Goal: Task Accomplishment & Management: Use online tool/utility

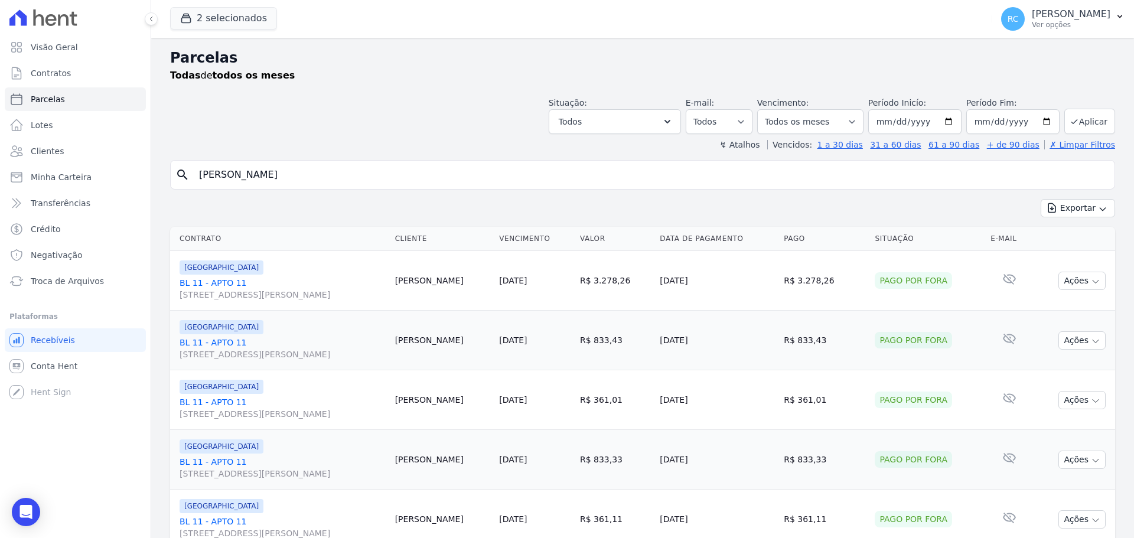
select select
drag, startPoint x: 323, startPoint y: 167, endPoint x: 30, endPoint y: 185, distance: 294.1
click at [32, 188] on div "Visão Geral Contratos Parcelas Lotes Clientes Minha Carteira Transferências Cré…" at bounding box center [567, 269] width 1134 height 538
paste input "esley Lourenço da Silva"
type input "Wesley Lourenço da Silva"
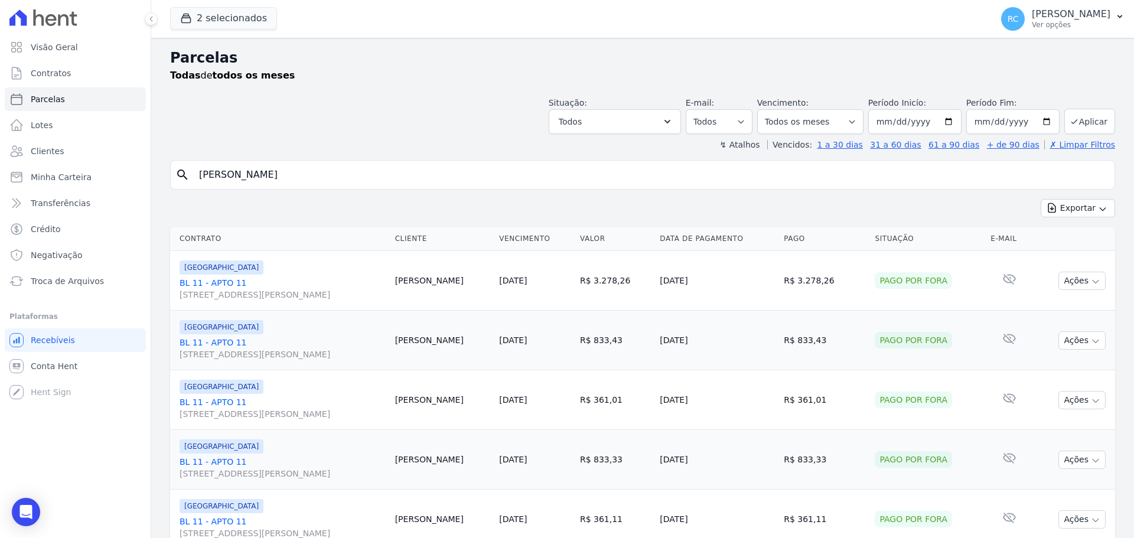
select select
drag, startPoint x: 344, startPoint y: 169, endPoint x: 85, endPoint y: 195, distance: 260.0
click at [85, 195] on div "Visão Geral Contratos Parcelas Lotes Clientes Minha Carteira Transferências Cré…" at bounding box center [567, 269] width 1134 height 538
paste input "illiam Oliveira de Abreu"
type input "William Oliveira de Abreu"
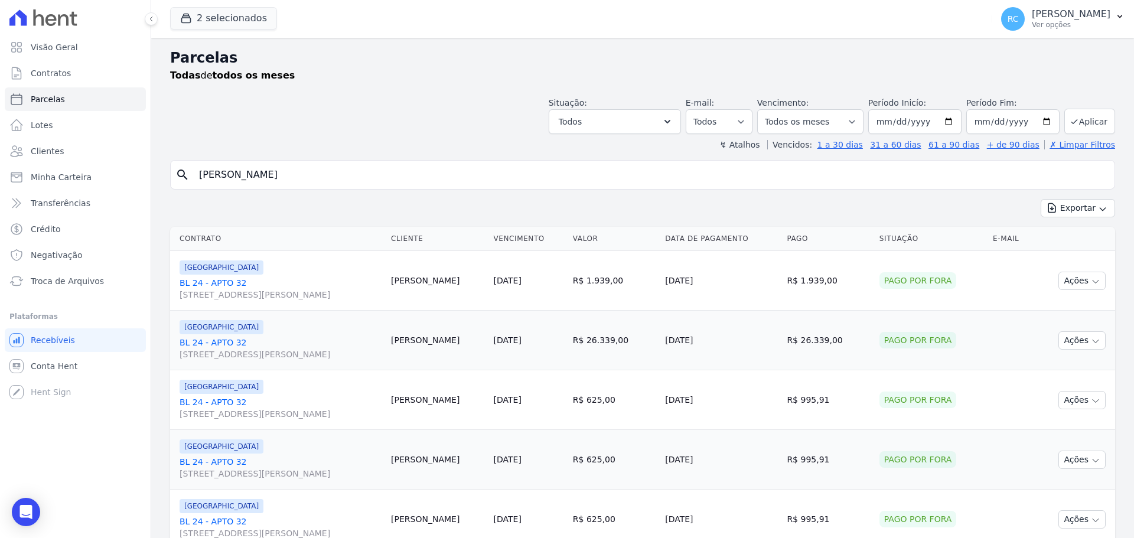
select select
click at [853, 125] on select "Filtrar por período ──────── Todos os meses Janeiro/2022 Fevereiro/2022 Março/2…" at bounding box center [810, 121] width 106 height 25
select select "09/2025"
click at [765, 109] on select "Filtrar por período ──────── Todos os meses Janeiro/2022 Fevereiro/2022 Março/2…" at bounding box center [810, 121] width 106 height 25
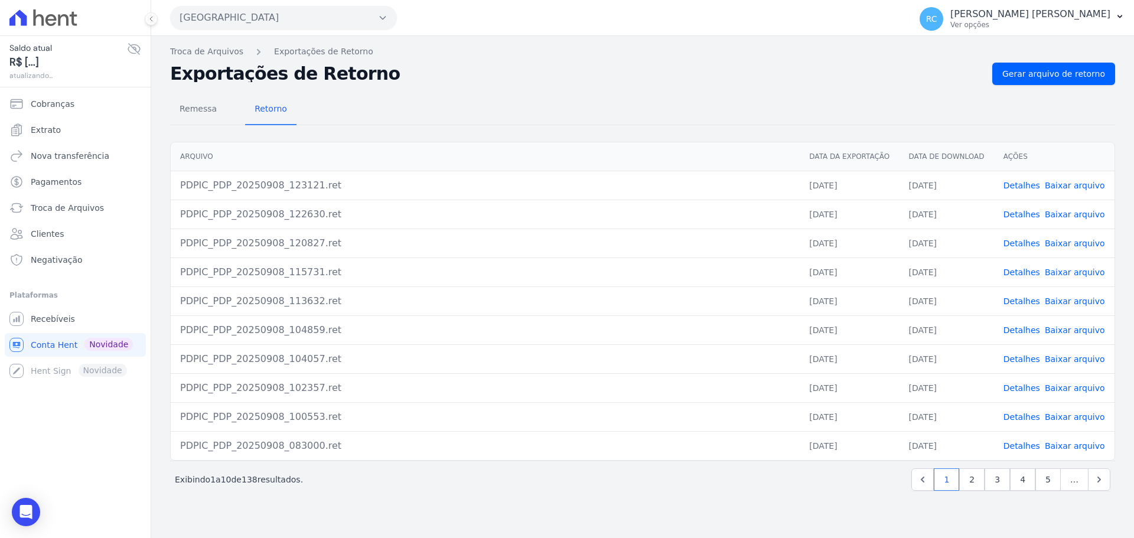
click at [270, 22] on button "Parque Dos Passaros" at bounding box center [283, 18] width 227 height 24
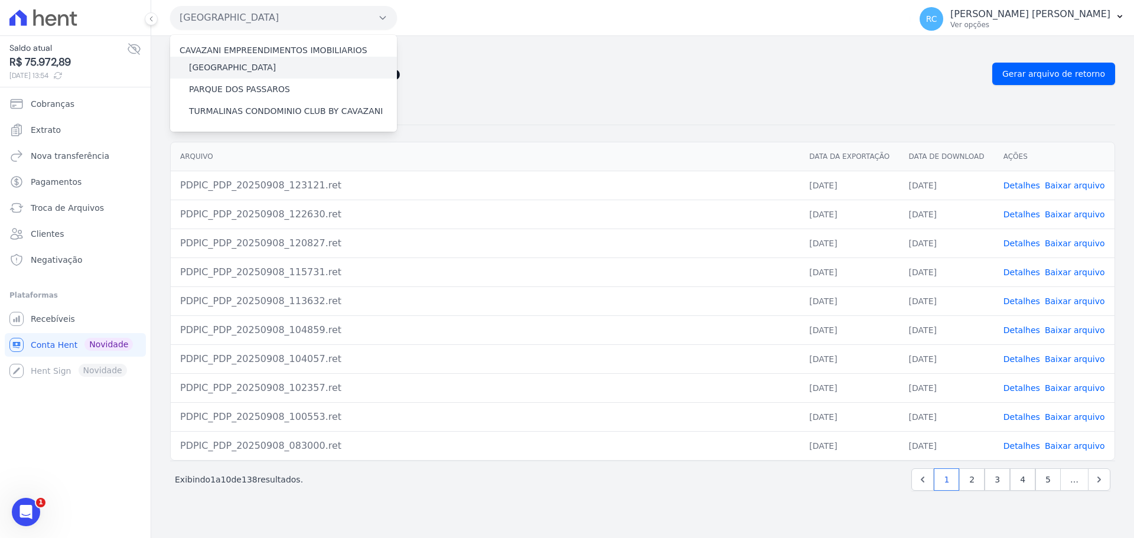
click at [246, 69] on label "[GEOGRAPHIC_DATA]" at bounding box center [232, 67] width 87 height 12
click at [0, 0] on input "[GEOGRAPHIC_DATA]" at bounding box center [0, 0] width 0 height 0
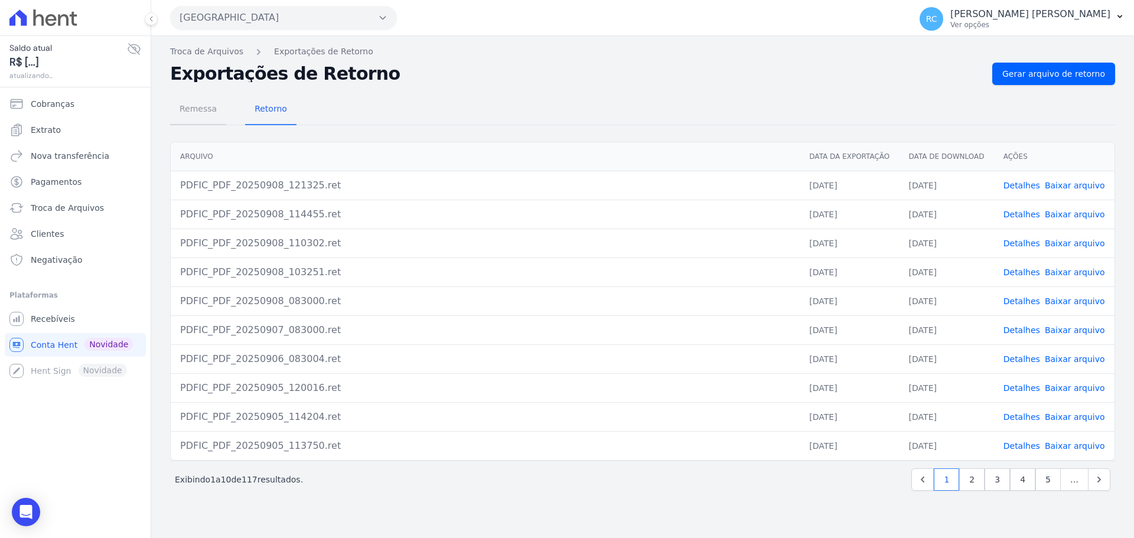
click at [186, 120] on span "Remessa" at bounding box center [197, 109] width 51 height 24
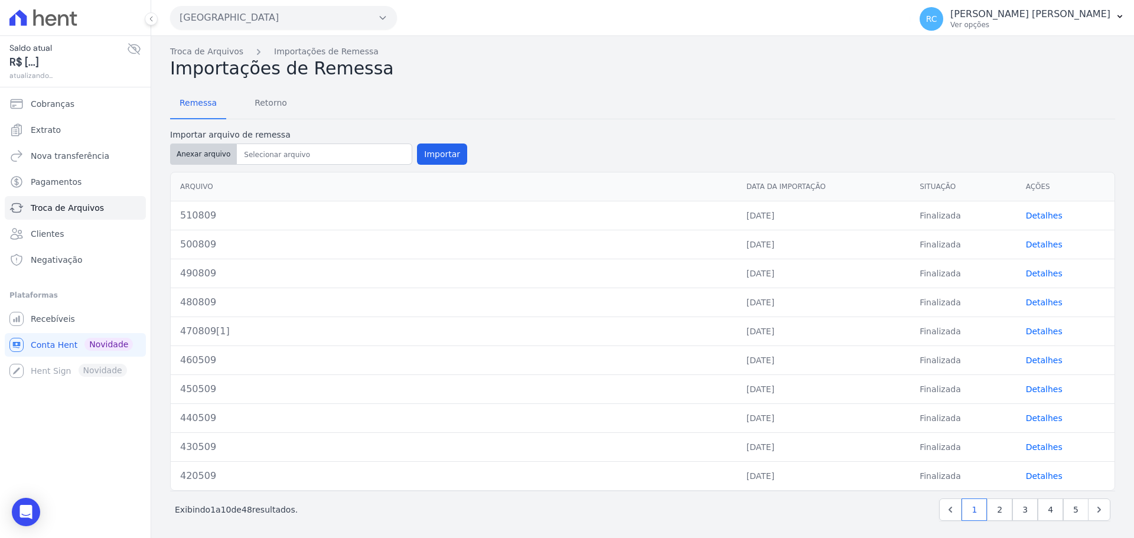
click at [223, 158] on button "Anexar arquivo" at bounding box center [203, 154] width 67 height 21
type input "530809"
click at [427, 151] on button "Importar" at bounding box center [442, 154] width 50 height 21
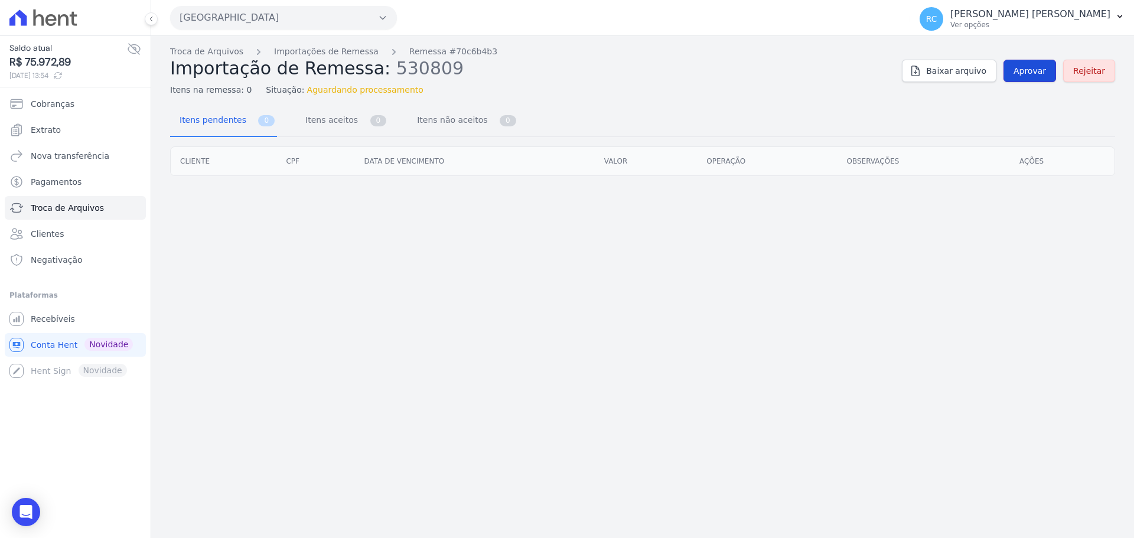
click at [1043, 73] on span "Aprovar" at bounding box center [1029, 71] width 32 height 12
click at [1046, 76] on span "Aprovar" at bounding box center [1029, 71] width 32 height 12
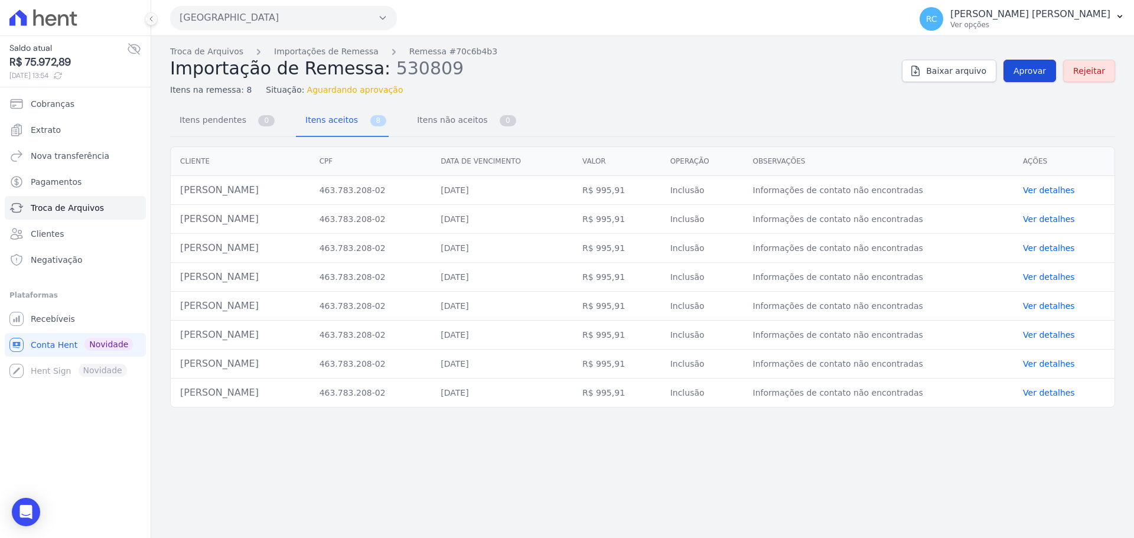
click at [1014, 76] on link "Aprovar" at bounding box center [1029, 71] width 53 height 22
click at [839, 513] on div "Troca de Arquivos Importações de Remessa Remessa #70c6b4b3 Importação de Remess…" at bounding box center [642, 287] width 983 height 502
click at [1019, 76] on link "Aprovar" at bounding box center [1029, 71] width 53 height 22
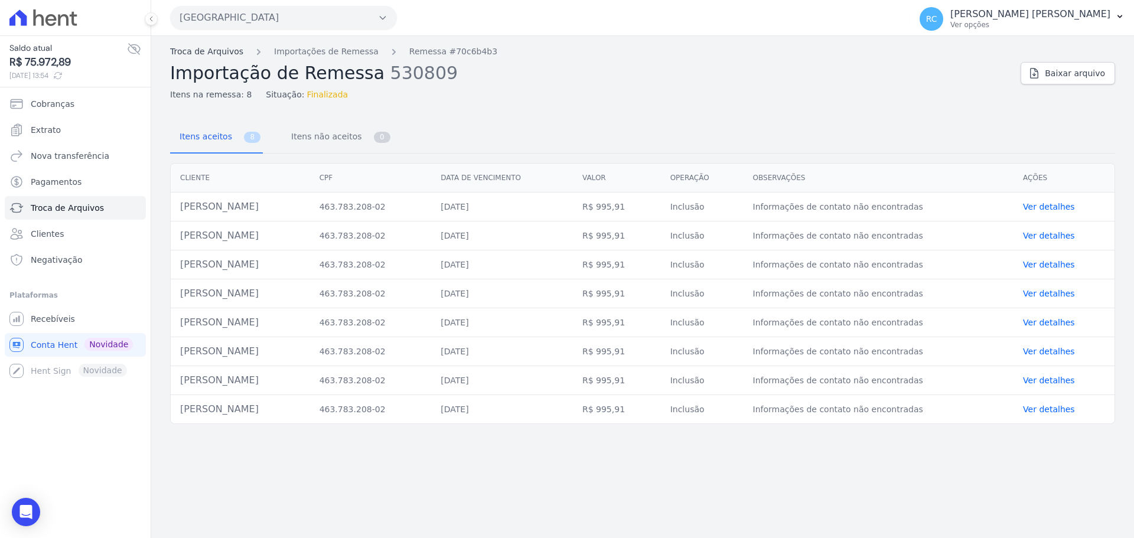
click at [207, 53] on link "Troca de Arquivos" at bounding box center [206, 51] width 73 height 12
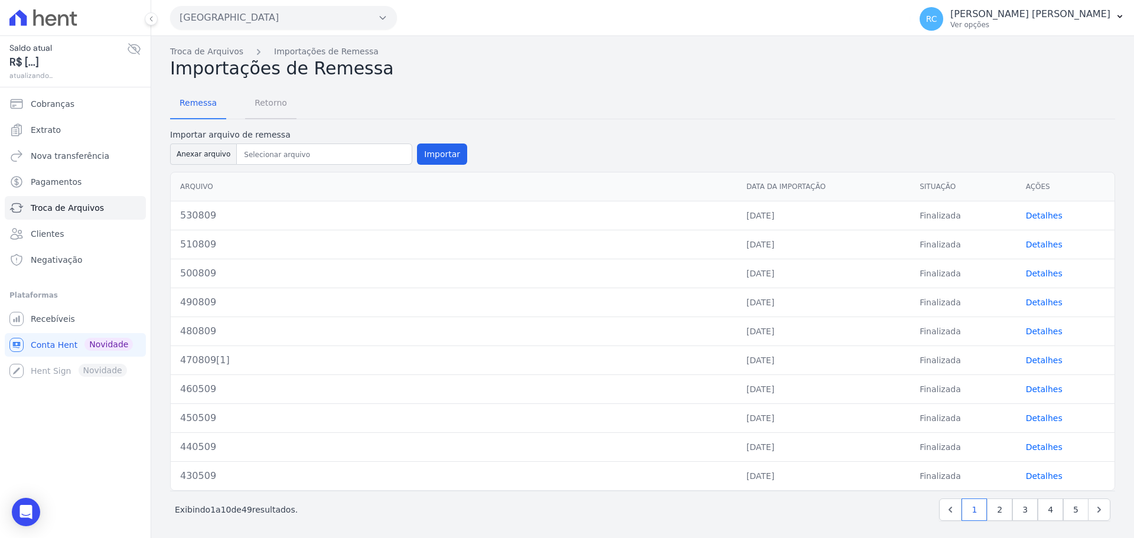
click at [279, 110] on span "Retorno" at bounding box center [270, 103] width 47 height 24
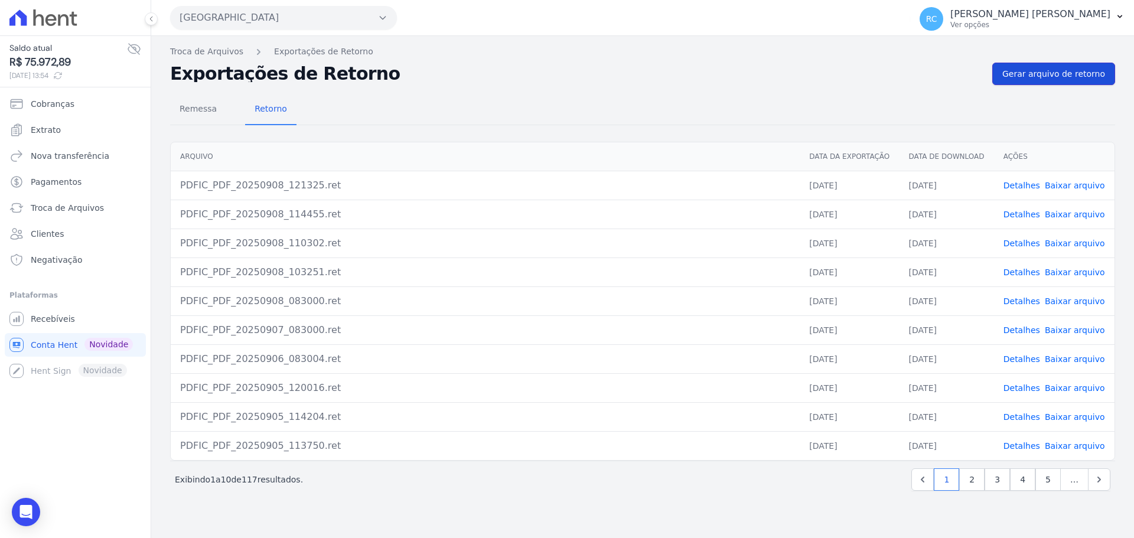
click at [1041, 70] on span "Gerar arquivo de retorno" at bounding box center [1053, 74] width 103 height 12
drag, startPoint x: 107, startPoint y: 450, endPoint x: 135, endPoint y: 438, distance: 30.9
click at [107, 450] on div "Saldo atual R$ 75.972,89 08/09/2025, 13:54 Cobranças Extrato Nova transferência…" at bounding box center [75, 269] width 151 height 538
click at [1053, 72] on span "Gerar arquivo de retorno" at bounding box center [1053, 74] width 103 height 12
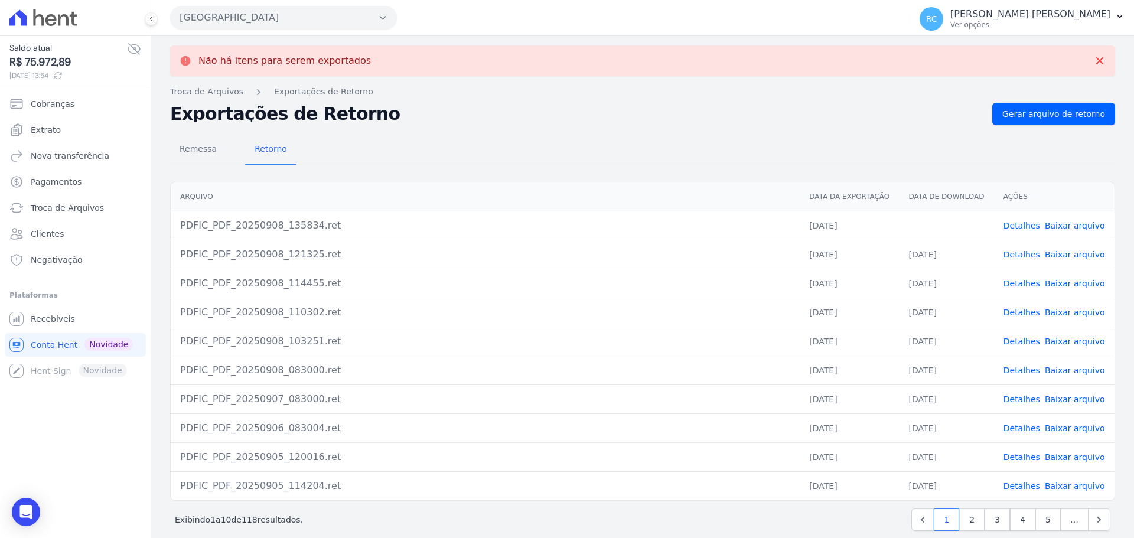
click at [1062, 229] on link "Baixar arquivo" at bounding box center [1075, 225] width 60 height 9
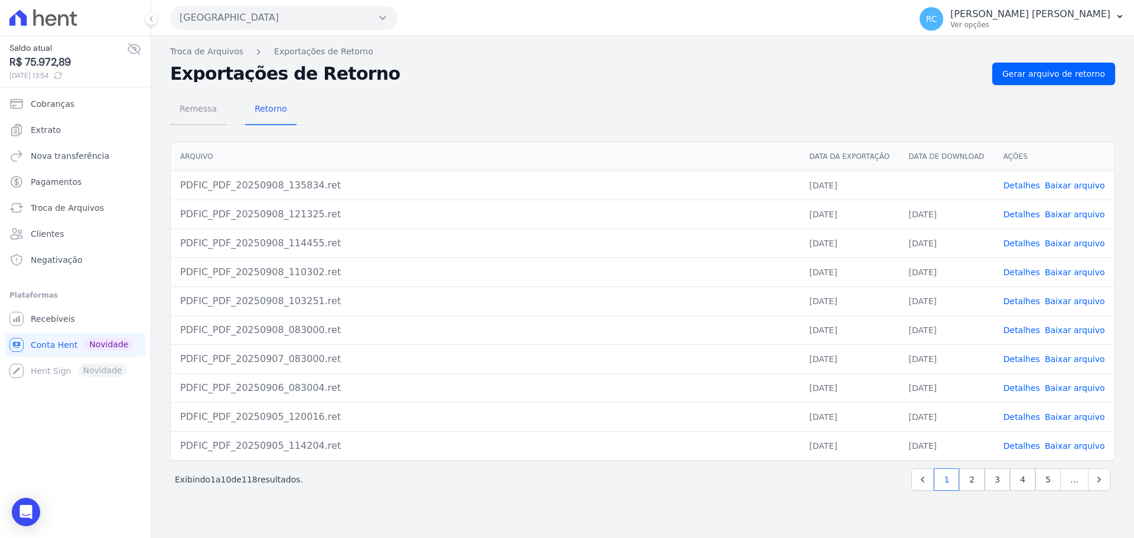
click at [198, 113] on span "Remessa" at bounding box center [197, 109] width 51 height 24
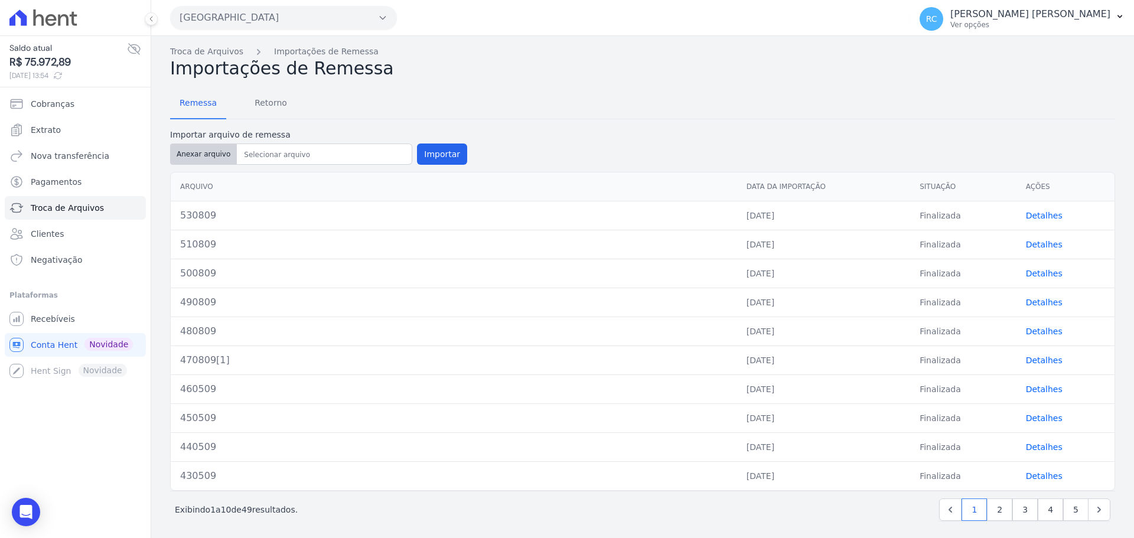
click at [191, 159] on button "Anexar arquivo" at bounding box center [203, 154] width 67 height 21
type input "540809"
click at [430, 152] on button "Importar" at bounding box center [442, 154] width 50 height 21
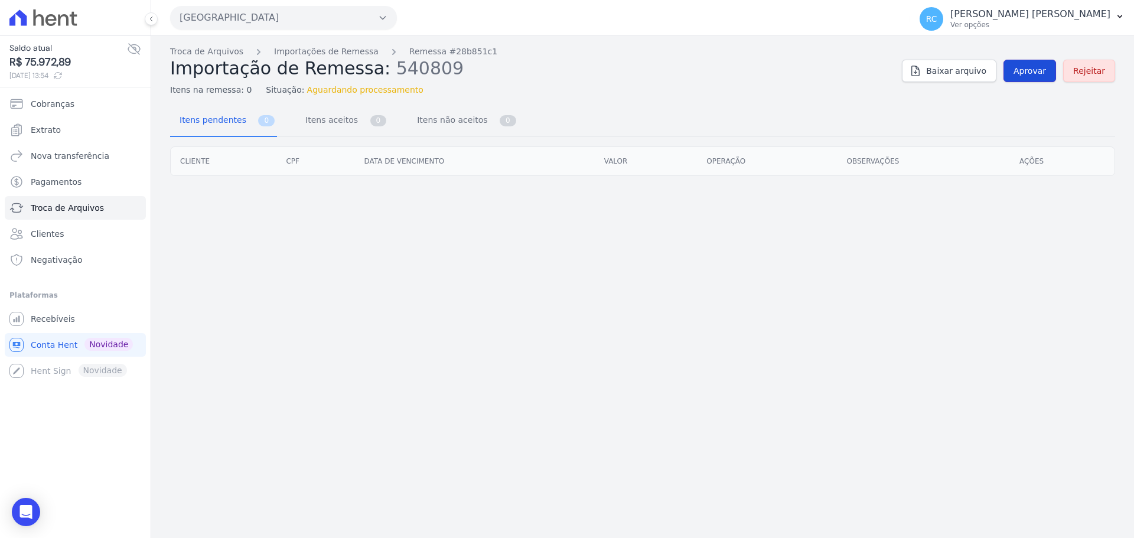
click at [1029, 68] on span "Aprovar" at bounding box center [1029, 71] width 32 height 12
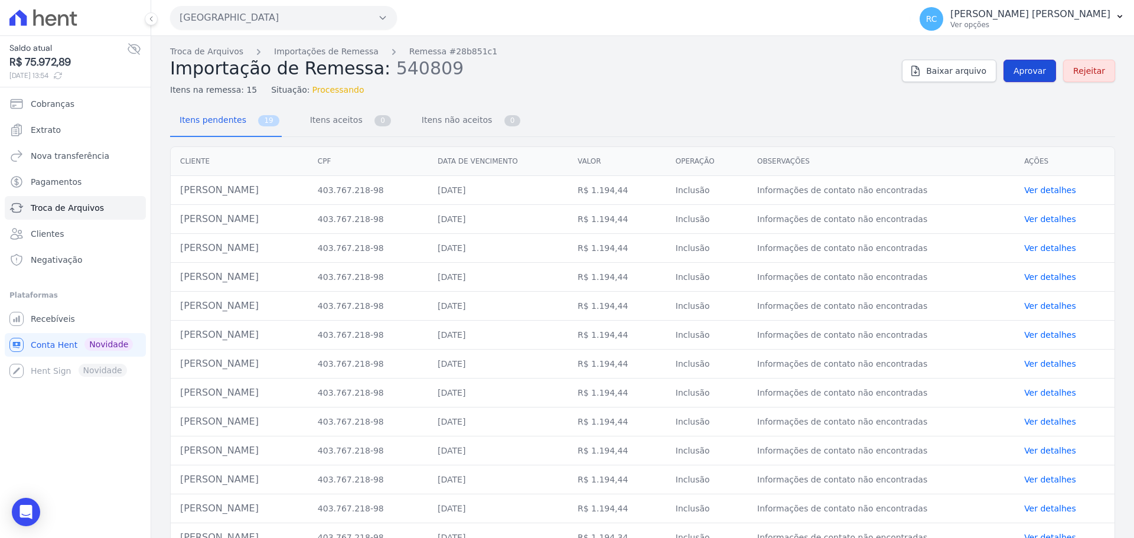
click at [1034, 72] on span "Aprovar" at bounding box center [1029, 71] width 32 height 12
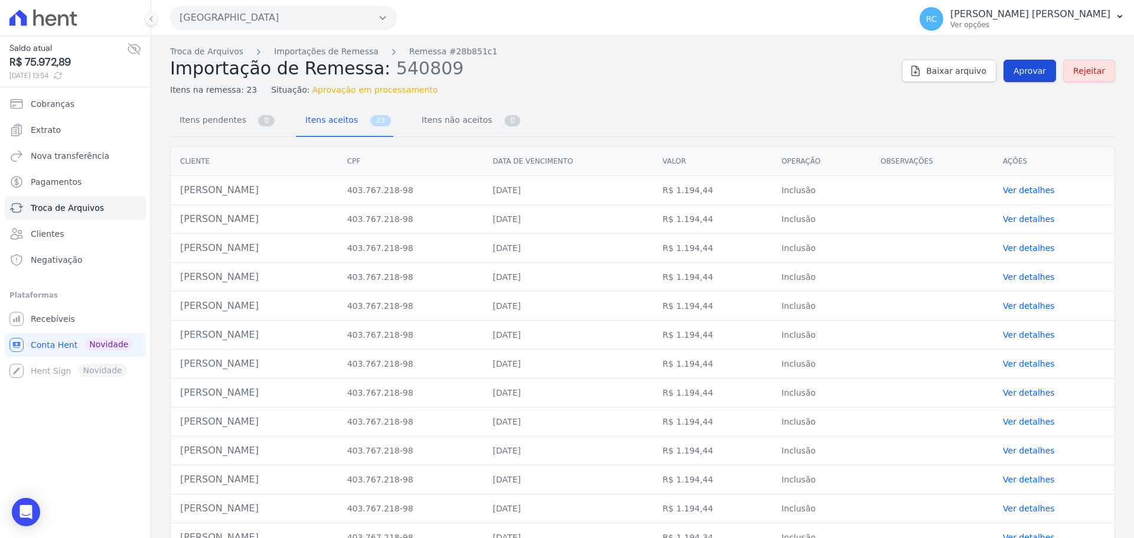
click at [1038, 71] on span "Aprovar" at bounding box center [1029, 71] width 32 height 12
click at [1039, 77] on link "Aprovar" at bounding box center [1029, 71] width 53 height 22
click at [1033, 76] on span "Aprovar" at bounding box center [1029, 71] width 32 height 12
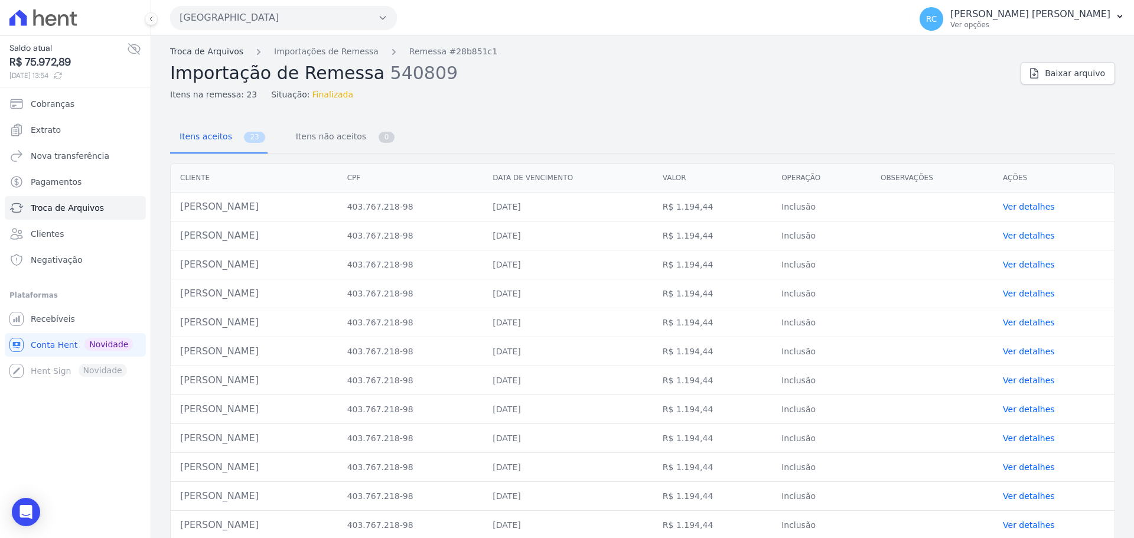
click at [209, 54] on link "Troca de Arquivos" at bounding box center [206, 51] width 73 height 12
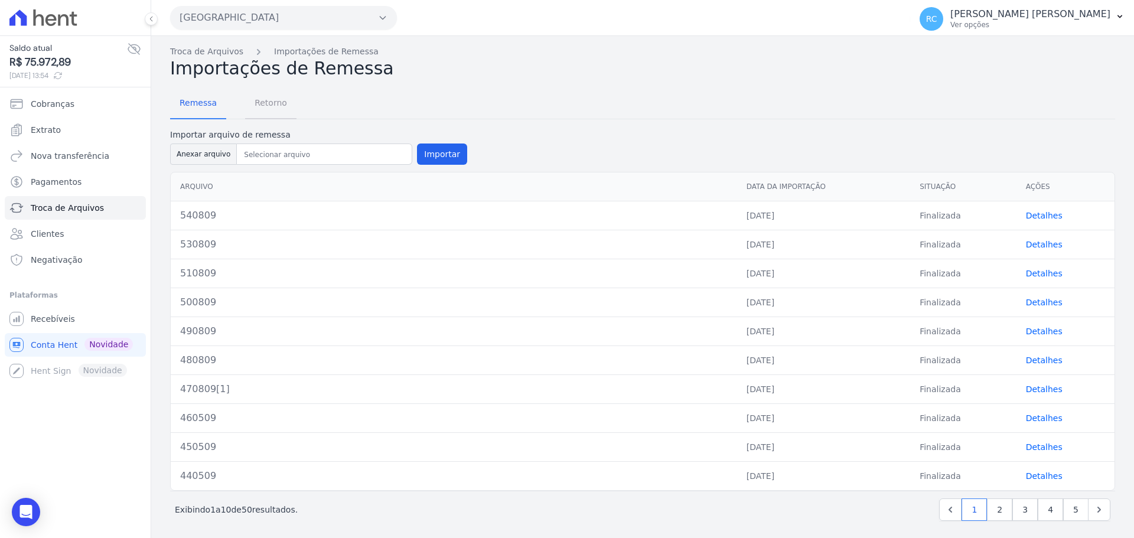
click at [278, 112] on span "Retorno" at bounding box center [270, 103] width 47 height 24
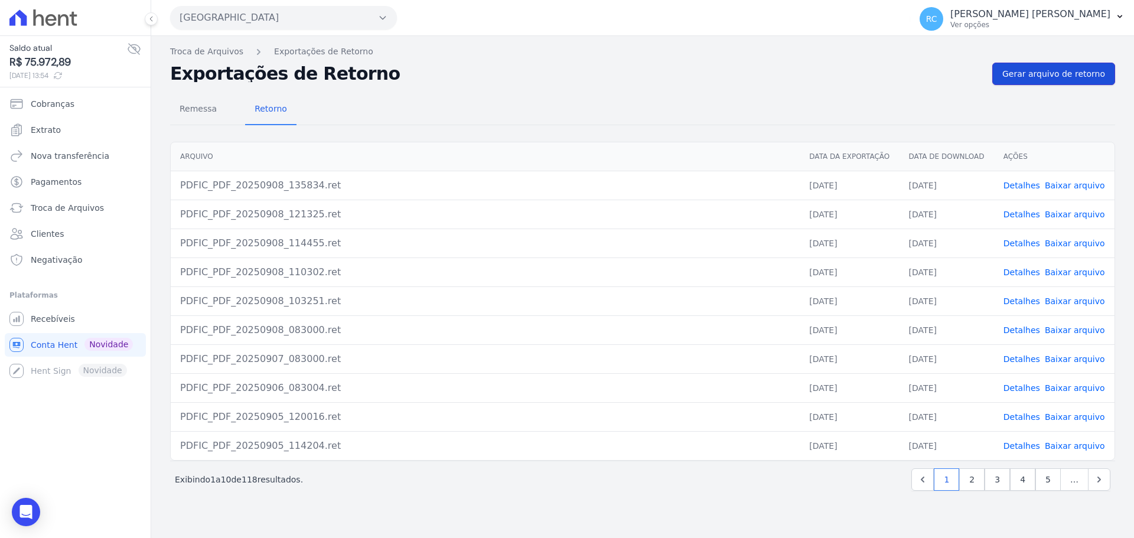
click at [1052, 78] on span "Gerar arquivo de retorno" at bounding box center [1053, 74] width 103 height 12
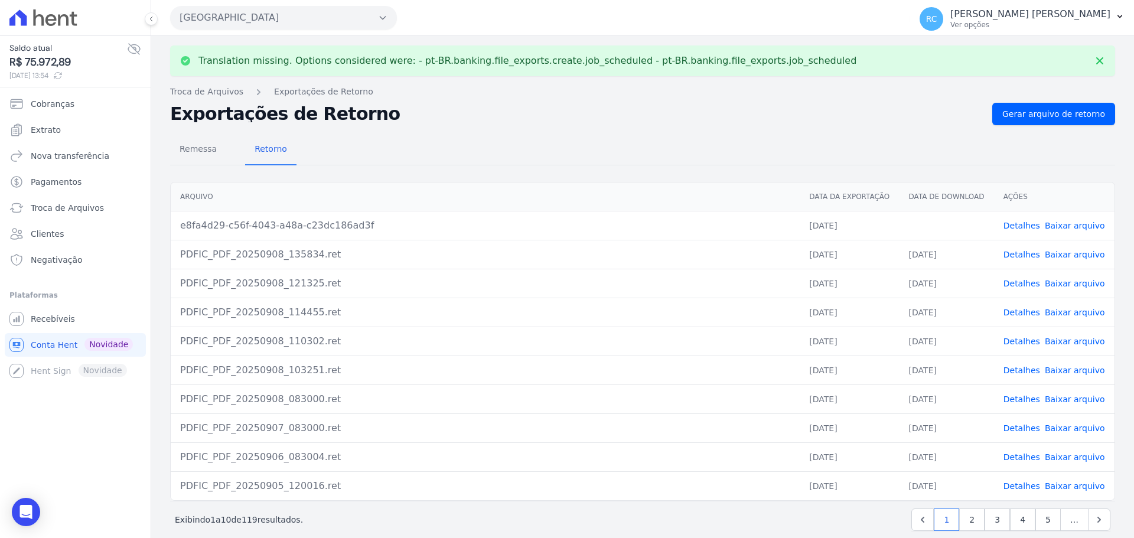
click at [1046, 231] on span "Baixar arquivo" at bounding box center [1075, 226] width 60 height 12
click at [1050, 227] on link "Baixar arquivo" at bounding box center [1075, 225] width 60 height 9
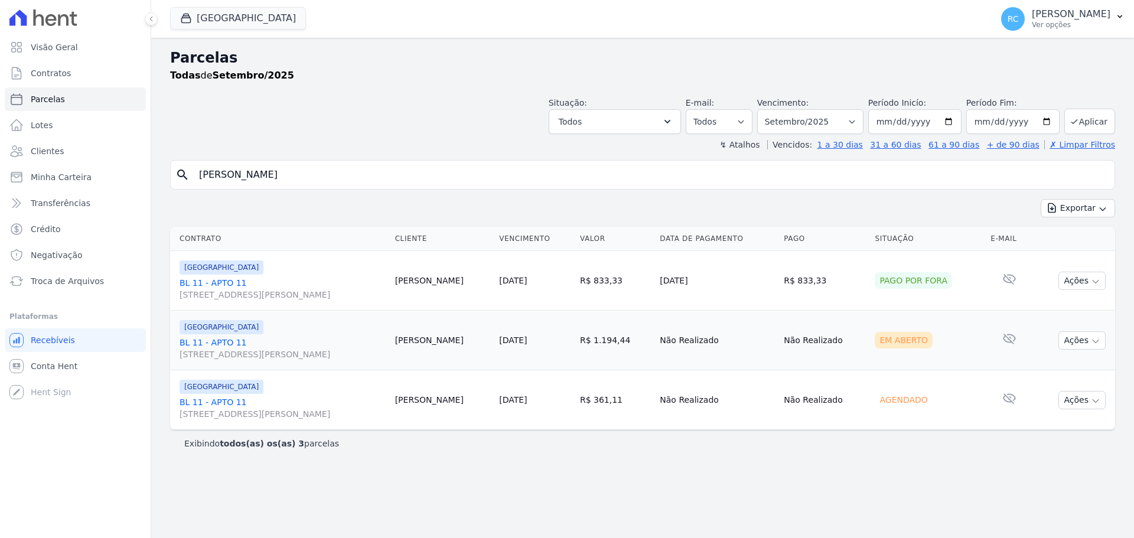
select select
click at [1072, 339] on button "Ações" at bounding box center [1081, 340] width 47 height 18
click at [1054, 364] on link "Ver boleto" at bounding box center [1077, 368] width 113 height 22
drag, startPoint x: 19, startPoint y: 186, endPoint x: 49, endPoint y: 182, distance: 30.3
click at [0, 191] on div "Visão Geral Contratos Parcelas Lotes Clientes Minha Carteira Transferências Cré…" at bounding box center [567, 269] width 1134 height 538
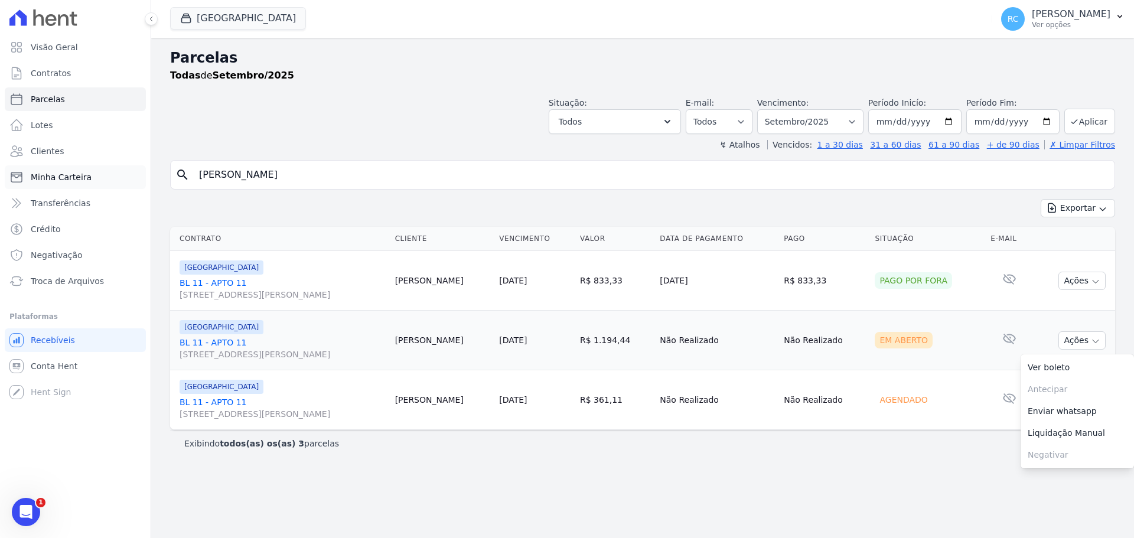
paste input "CARLOS EDUARDO NUNES DA SILVA"
type input "Carlos Eduardo Nunes da Silva"
click at [219, 18] on button "[GEOGRAPHIC_DATA]" at bounding box center [238, 18] width 136 height 22
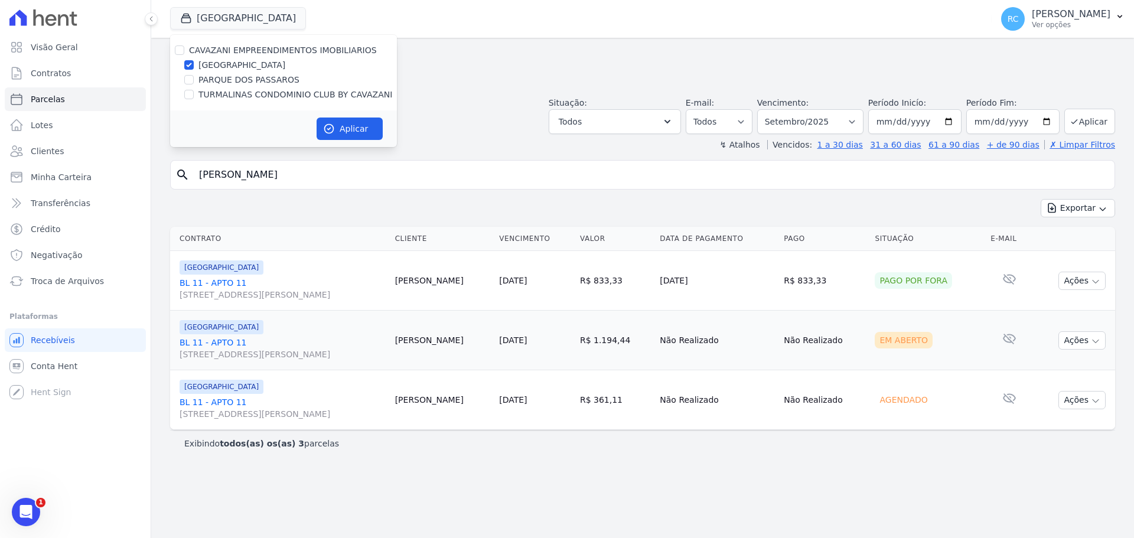
select select
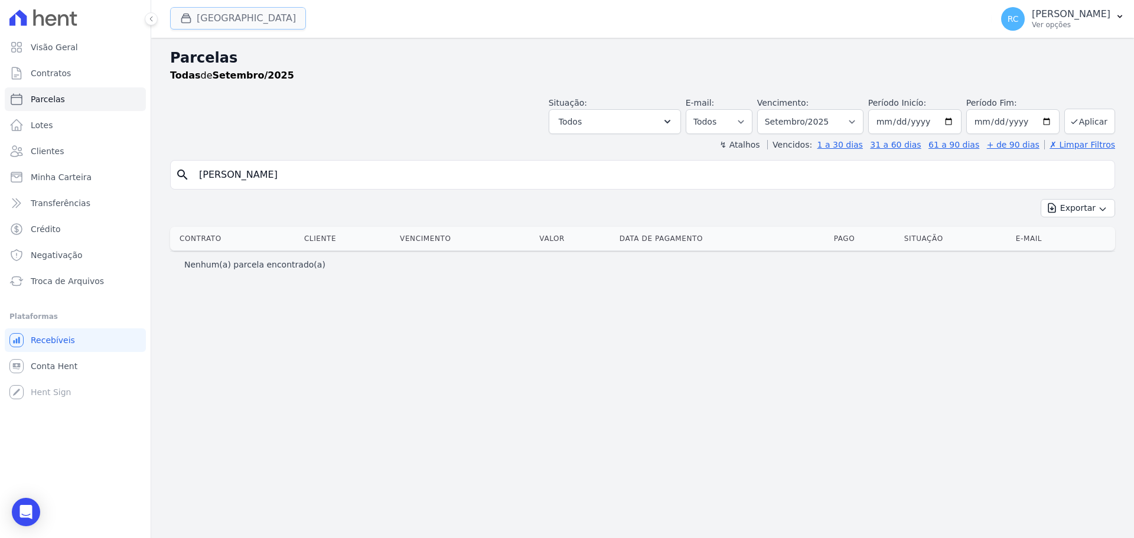
drag, startPoint x: 182, startPoint y: 27, endPoint x: 188, endPoint y: 52, distance: 25.5
click at [182, 29] on button "[GEOGRAPHIC_DATA]" at bounding box center [238, 18] width 136 height 22
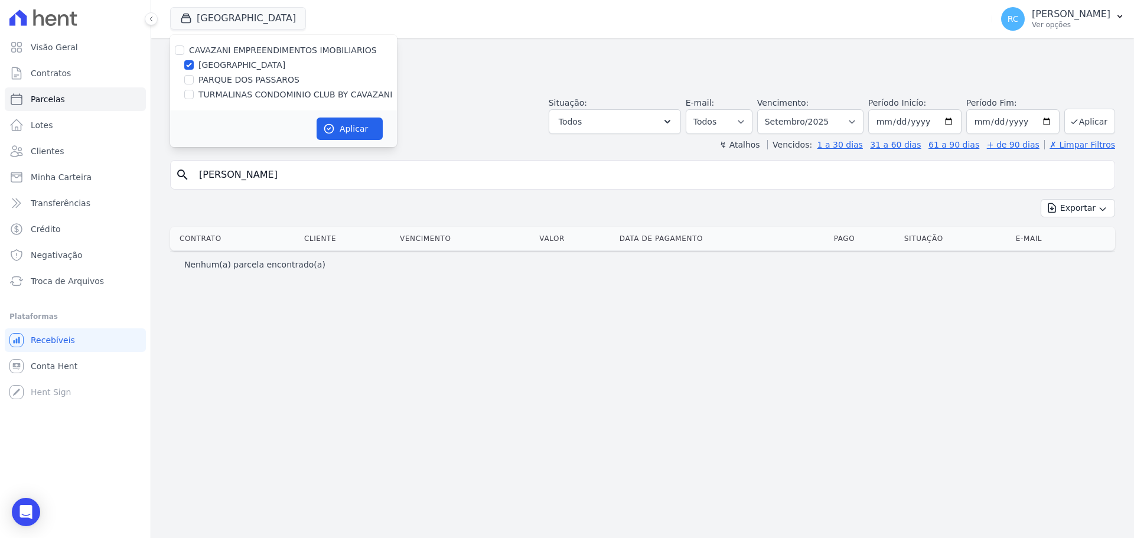
drag, startPoint x: 178, startPoint y: 43, endPoint x: 208, endPoint y: 61, distance: 35.2
click at [181, 45] on div "CAVAZANI EMPREENDIMENTOS IMOBILIARIOS PARQUE DAS FLORES PARQUE DOS PASSAROS TUR…" at bounding box center [283, 73] width 227 height 76
click at [174, 49] on div "CAVAZANI EMPREENDIMENTOS IMOBILIARIOS" at bounding box center [283, 50] width 227 height 12
click at [175, 50] on input "CAVAZANI EMPREENDIMENTOS IMOBILIARIOS" at bounding box center [179, 49] width 9 height 9
checkbox input "true"
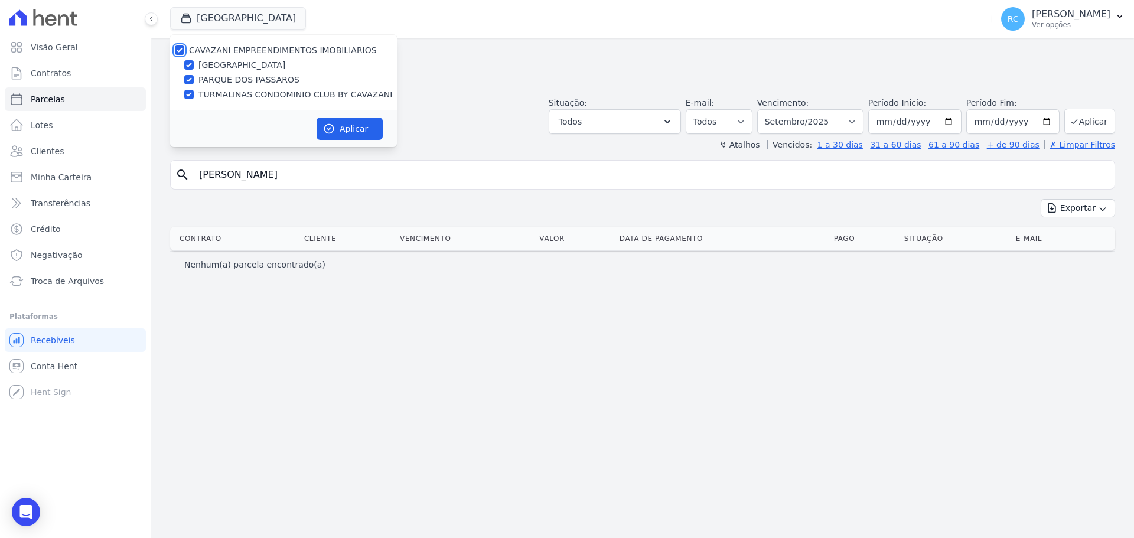
checkbox input "true"
click at [358, 129] on button "Aplicar" at bounding box center [350, 129] width 66 height 22
select select
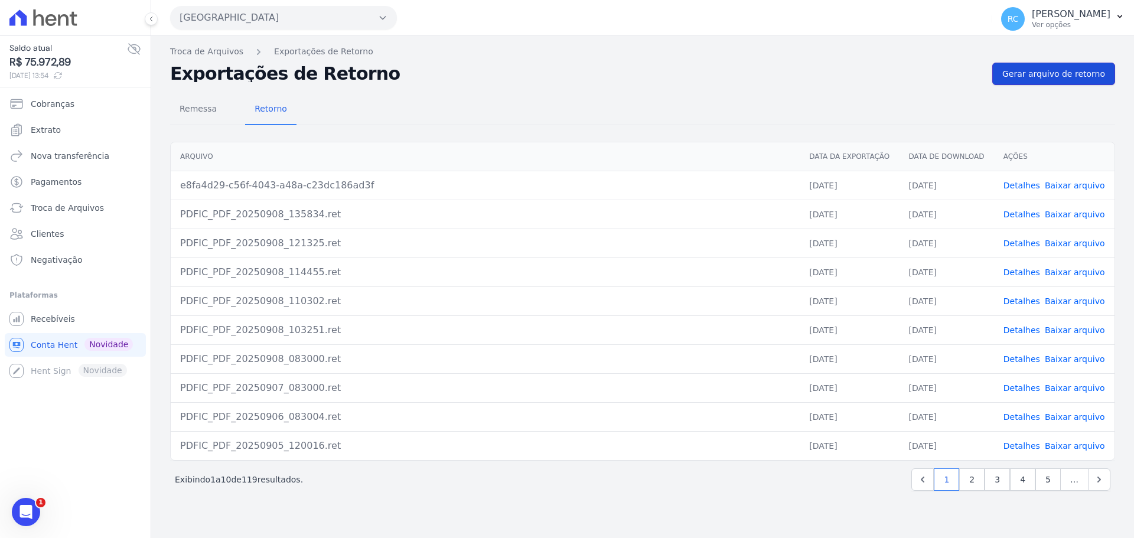
click at [1070, 83] on link "Gerar arquivo de retorno" at bounding box center [1053, 74] width 123 height 22
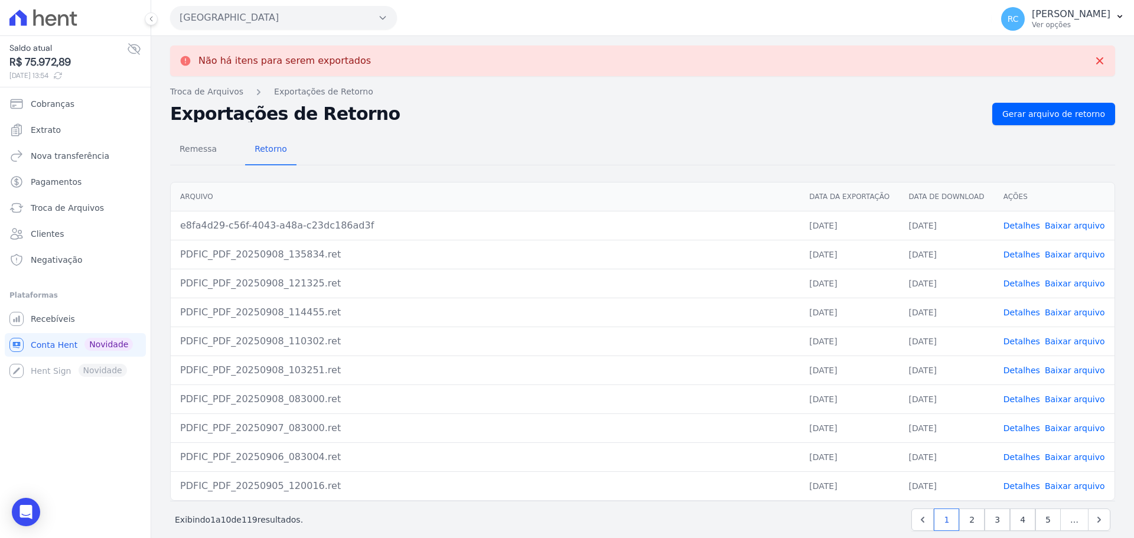
click at [1058, 226] on link "Baixar arquivo" at bounding box center [1075, 225] width 60 height 9
